Goal: Task Accomplishment & Management: Manage account settings

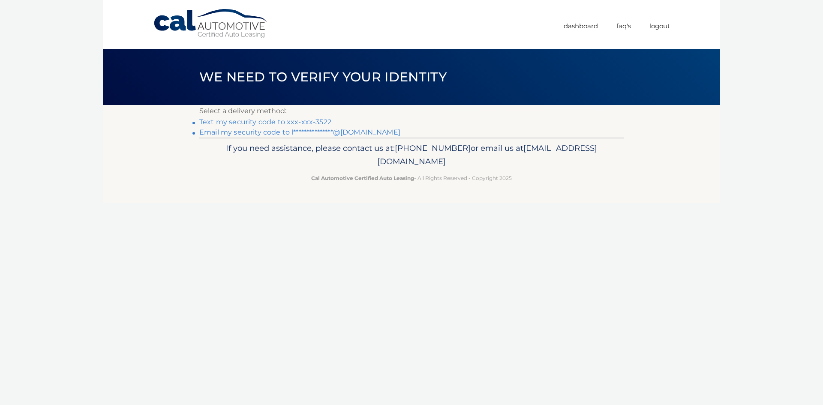
click at [280, 121] on link "Text my security code to xxx-xxx-3522" at bounding box center [265, 122] width 132 height 8
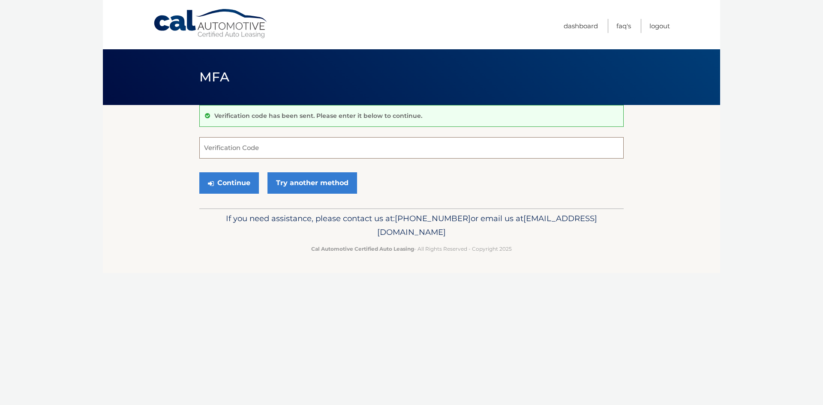
click at [241, 147] on input "Verification Code" at bounding box center [411, 147] width 424 height 21
type input "018631"
click at [225, 181] on button "Continue" at bounding box center [229, 182] width 60 height 21
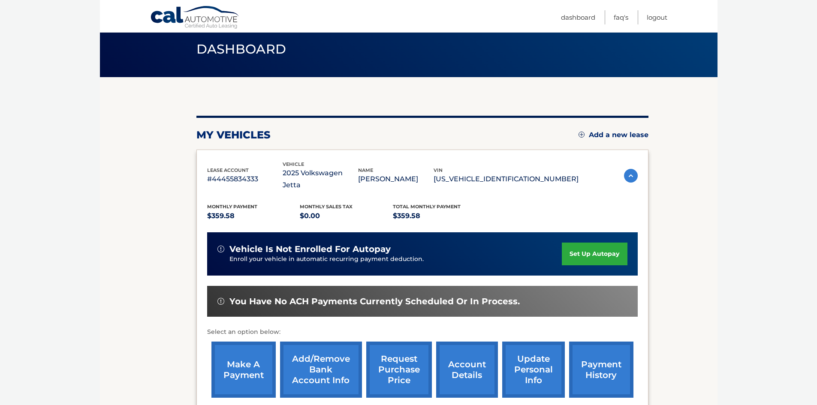
scroll to position [43, 0]
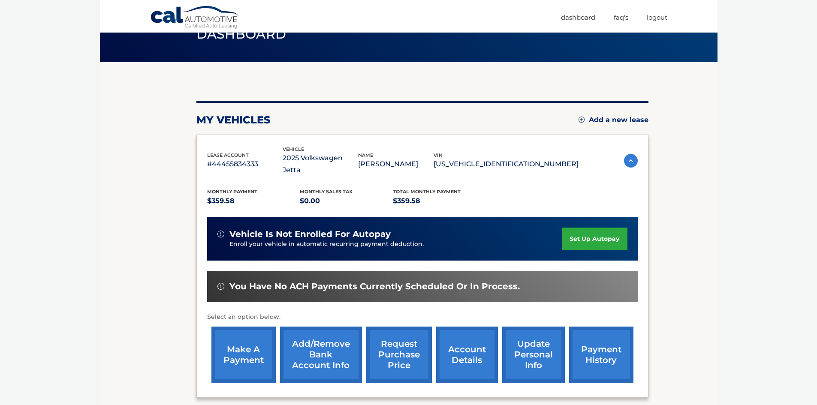
click at [227, 331] on link "make a payment" at bounding box center [243, 355] width 64 height 56
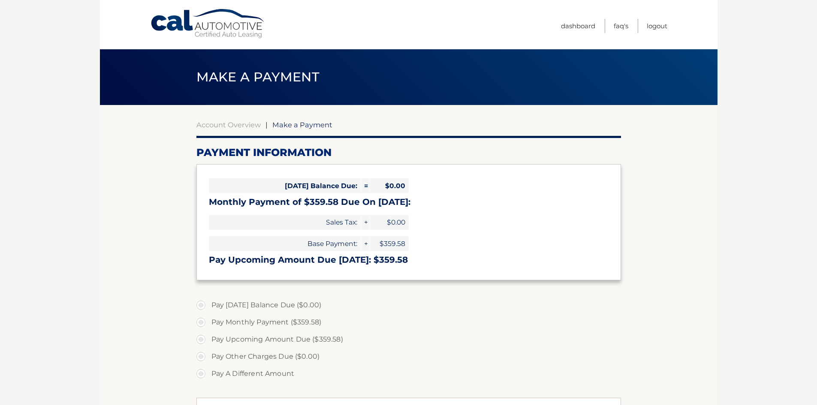
select select "MDM0MjU1MzUtNTU2ZC00MTY0LWEyNmQtNTcwMjdhZWZkYzE0"
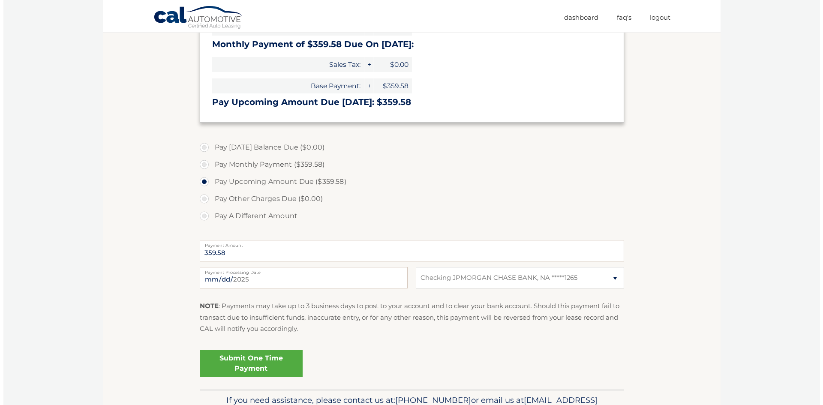
scroll to position [172, 0]
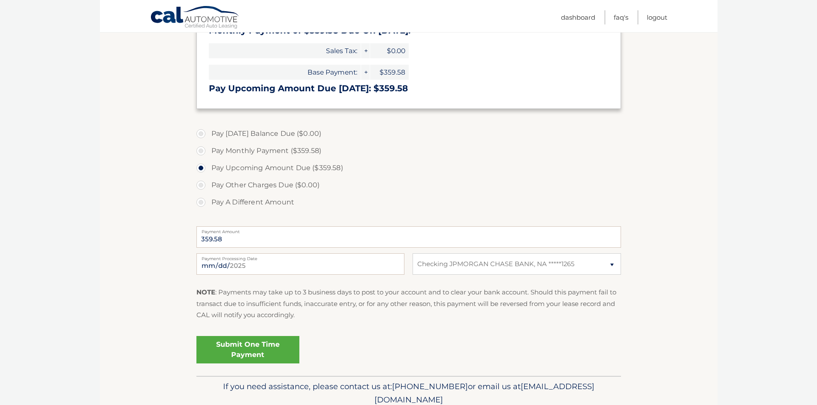
click at [233, 347] on link "Submit One Time Payment" at bounding box center [247, 349] width 103 height 27
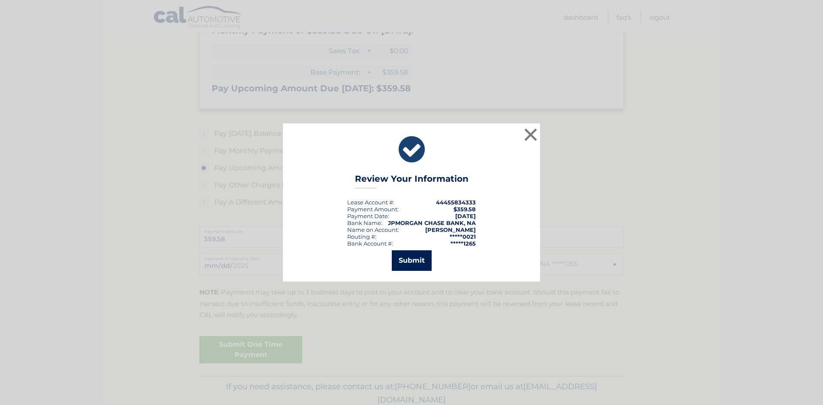
click at [419, 265] on button "Submit" at bounding box center [412, 260] width 40 height 21
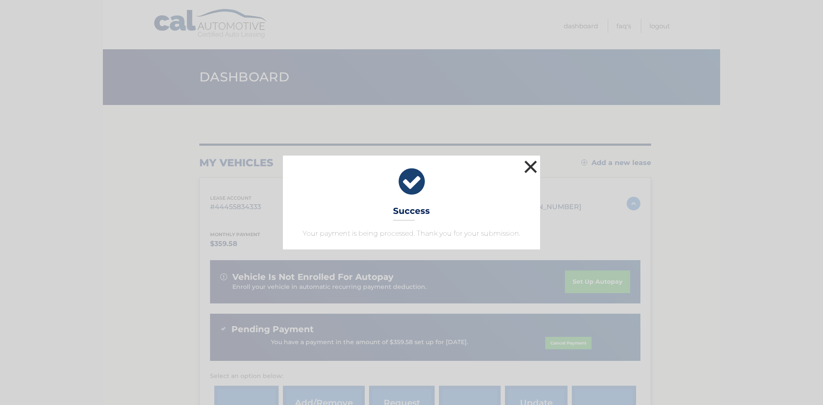
click at [530, 166] on button "×" at bounding box center [530, 166] width 17 height 17
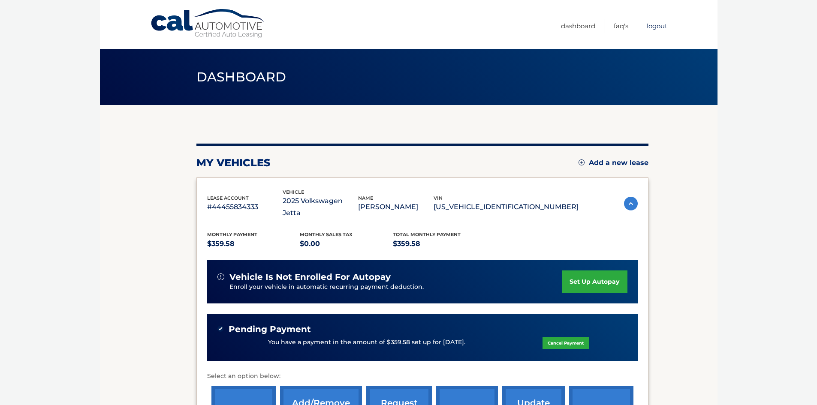
click at [661, 25] on link "Logout" at bounding box center [657, 26] width 21 height 14
